Goal: Task Accomplishment & Management: Manage account settings

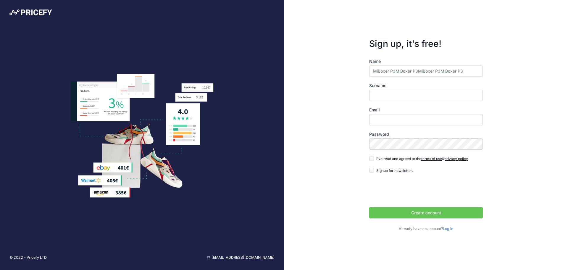
type input "MiBoxer P3MiBoxer P3MiBoxer P3MiBoxer P3"
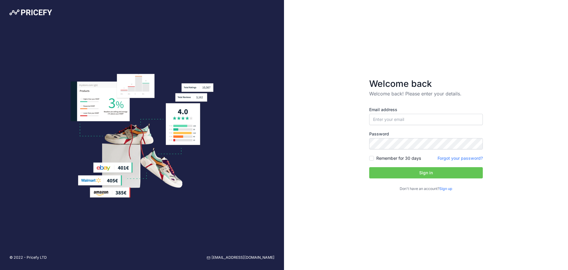
type input "[EMAIL_ADDRESS][DOMAIN_NAME]"
click at [408, 172] on button "Sign in" at bounding box center [427, 172] width 114 height 11
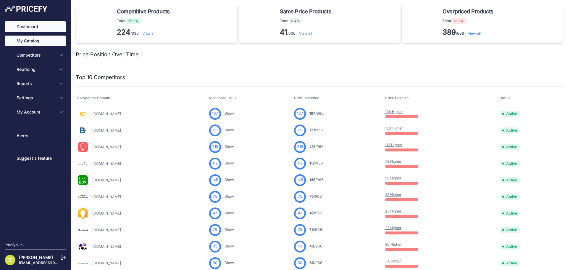
click at [42, 41] on link "My Catalog" at bounding box center [35, 41] width 61 height 11
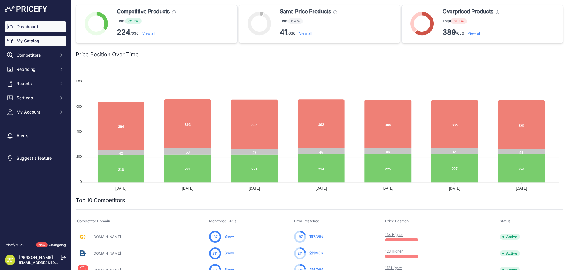
click at [30, 38] on link "My Catalog" at bounding box center [35, 41] width 61 height 11
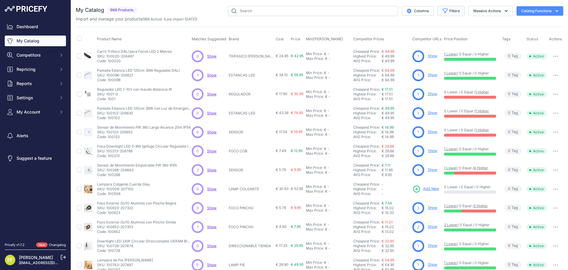
click at [450, 10] on button "Filters" at bounding box center [452, 11] width 28 height 10
click at [417, 10] on button "Columns" at bounding box center [418, 10] width 32 height 9
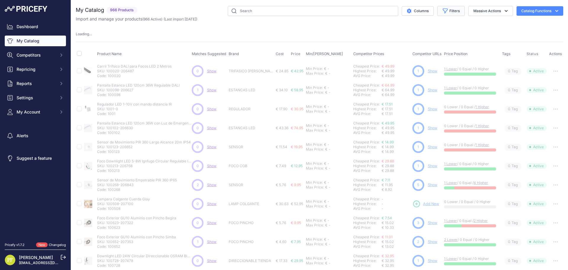
click at [444, 7] on button "Filters" at bounding box center [452, 11] width 28 height 10
click at [437, 58] on select "Select an option Matched Unmatched" at bounding box center [432, 59] width 57 height 10
drag, startPoint x: 437, startPoint y: 58, endPoint x: 434, endPoint y: 65, distance: 7.8
click at [437, 58] on select "Select an option Matched Unmatched" at bounding box center [432, 59] width 57 height 10
click at [427, 79] on select "Select an option 120x30 120X60 3M 60X30 60X60 ACCESORIO PANEL ALIMENTACION TIRA…" at bounding box center [432, 83] width 57 height 10
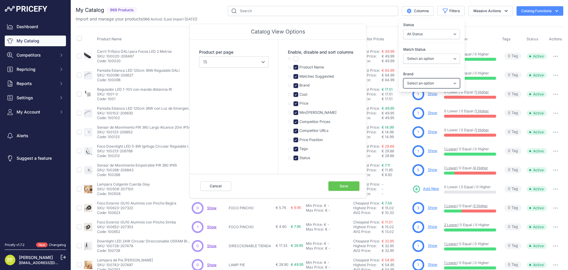
select select "PLAF BASIC"
click at [404, 78] on select "Select an option 120x30 120X60 3M 60X30 60X60 ACCESORIO PANEL ALIMENTACION TIRA…" at bounding box center [432, 83] width 57 height 10
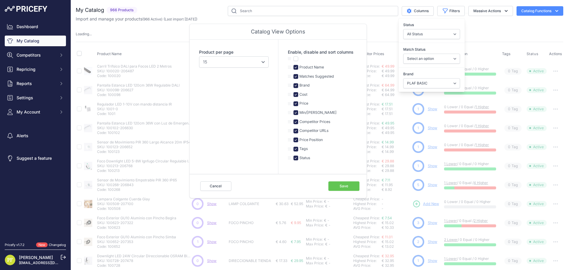
click at [348, 17] on div "Import and manage your products ( 966 Active ) (Last import 1 Day ago)" at bounding box center [320, 19] width 488 height 6
click at [205, 186] on button "Cancel" at bounding box center [215, 185] width 31 height 9
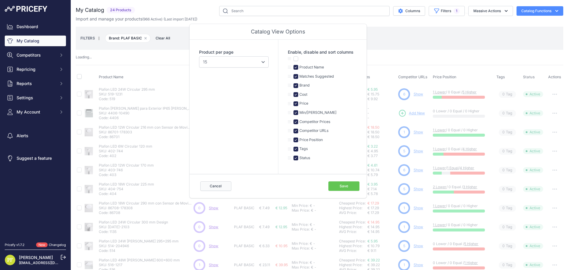
click at [220, 184] on button "Cancel" at bounding box center [215, 185] width 31 height 9
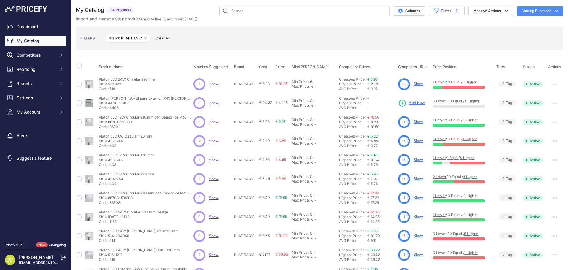
click at [417, 83] on link "Show" at bounding box center [418, 83] width 9 height 4
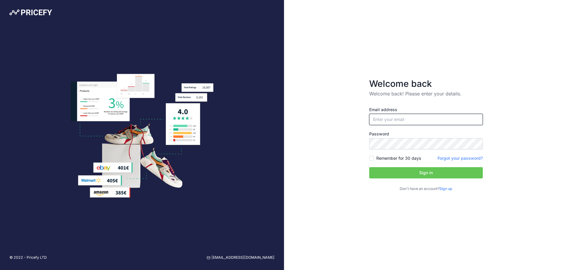
type input "[EMAIL_ADDRESS][DOMAIN_NAME]"
click at [413, 120] on input "[EMAIL_ADDRESS][DOMAIN_NAME]" at bounding box center [427, 119] width 114 height 11
click at [401, 172] on button "Sign in" at bounding box center [427, 172] width 114 height 11
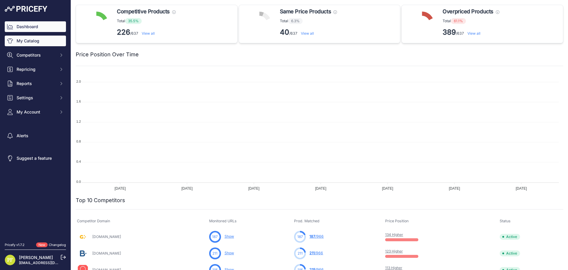
click at [25, 38] on link "My Catalog" at bounding box center [35, 41] width 61 height 11
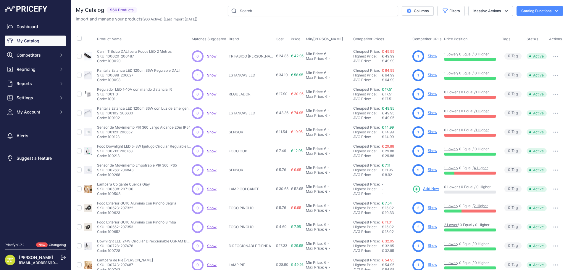
drag, startPoint x: 417, startPoint y: 11, endPoint x: 373, endPoint y: -36, distance: 63.7
click at [373, 0] on html "Lorem Ipsum Close Dashboard My Catalog Competitors Competitors Monitored URLs M…" at bounding box center [284, 135] width 568 height 270
click at [445, 9] on button "Filters" at bounding box center [452, 11] width 28 height 10
drag, startPoint x: 421, startPoint y: 60, endPoint x: 421, endPoint y: 63, distance: 3.3
click at [421, 60] on select "Select an option Matched Unmatched" at bounding box center [432, 59] width 57 height 10
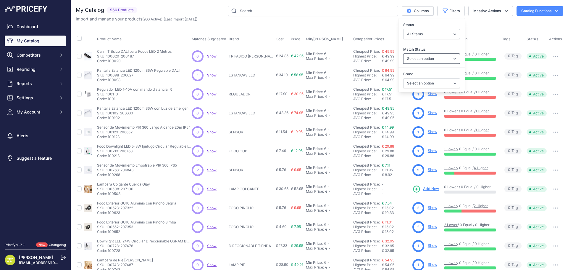
drag, startPoint x: 435, startPoint y: 58, endPoint x: 433, endPoint y: 62, distance: 5.3
click at [435, 58] on select "Select an option Matched Unmatched" at bounding box center [432, 59] width 57 height 10
drag, startPoint x: 419, startPoint y: 84, endPoint x: 417, endPoint y: 88, distance: 4.4
click at [419, 84] on select "Select an option 120x30 120X60 3M 60X30 60X60 ACCESORIO PANEL ALIMENTACION TIRA…" at bounding box center [432, 83] width 57 height 10
click at [267, 12] on input "text" at bounding box center [313, 11] width 171 height 10
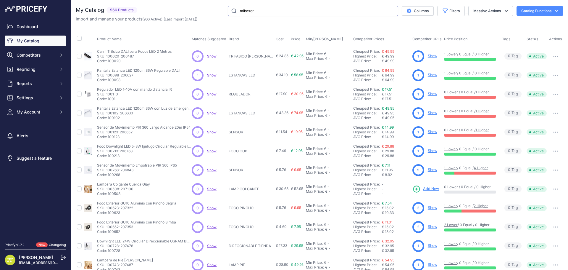
type input "miboxer"
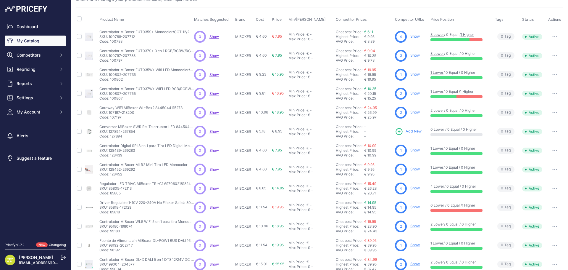
scroll to position [29, 0]
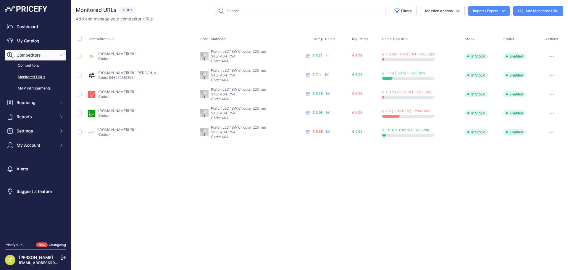
click at [332, 159] on div "Close You are not connected to the internet." at bounding box center [319, 135] width 497 height 270
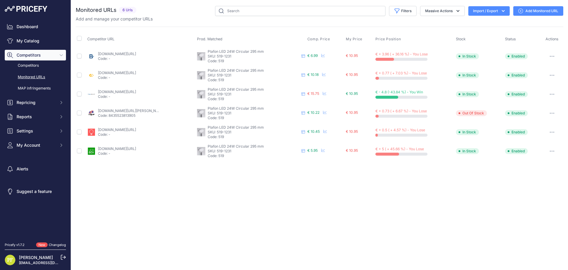
drag, startPoint x: 107, startPoint y: 52, endPoint x: 118, endPoint y: 51, distance: 10.7
